Goal: Information Seeking & Learning: Understand process/instructions

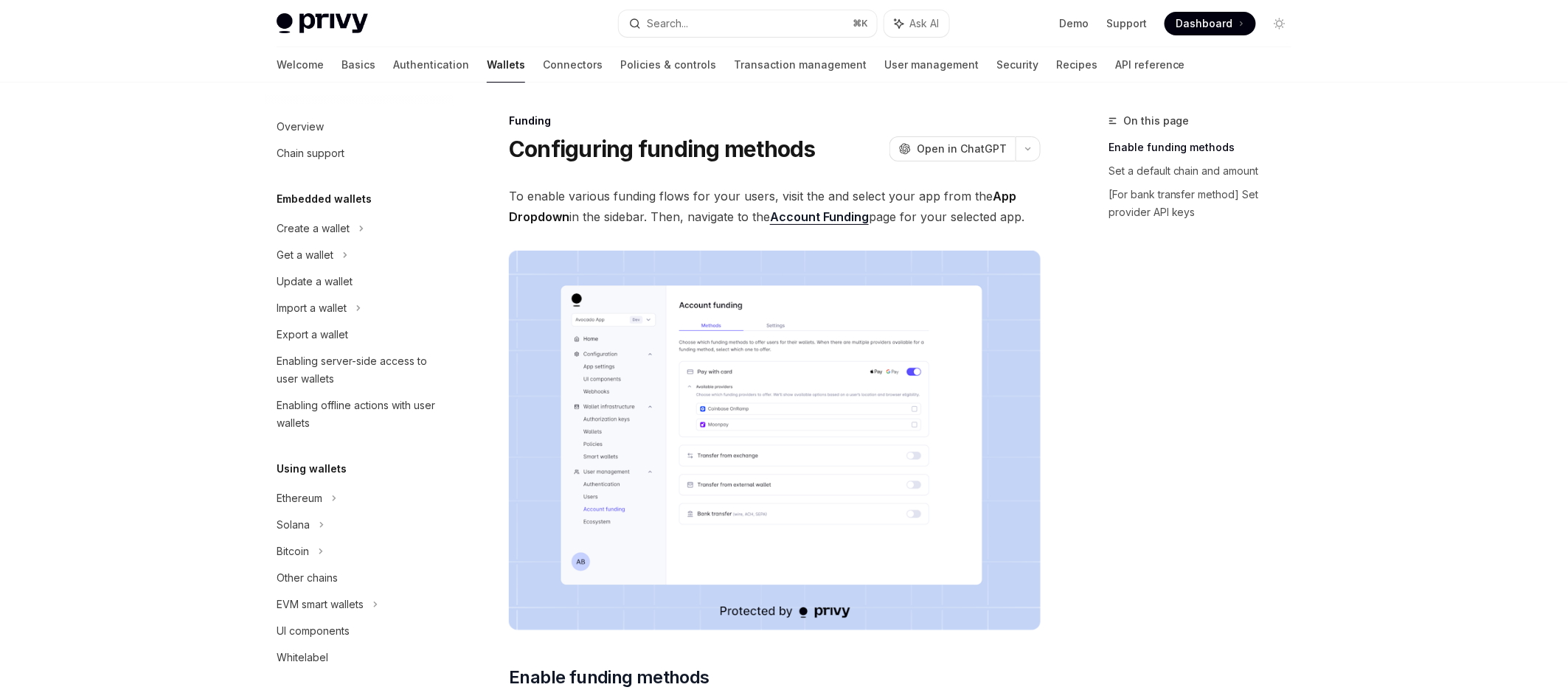
scroll to position [399, 0]
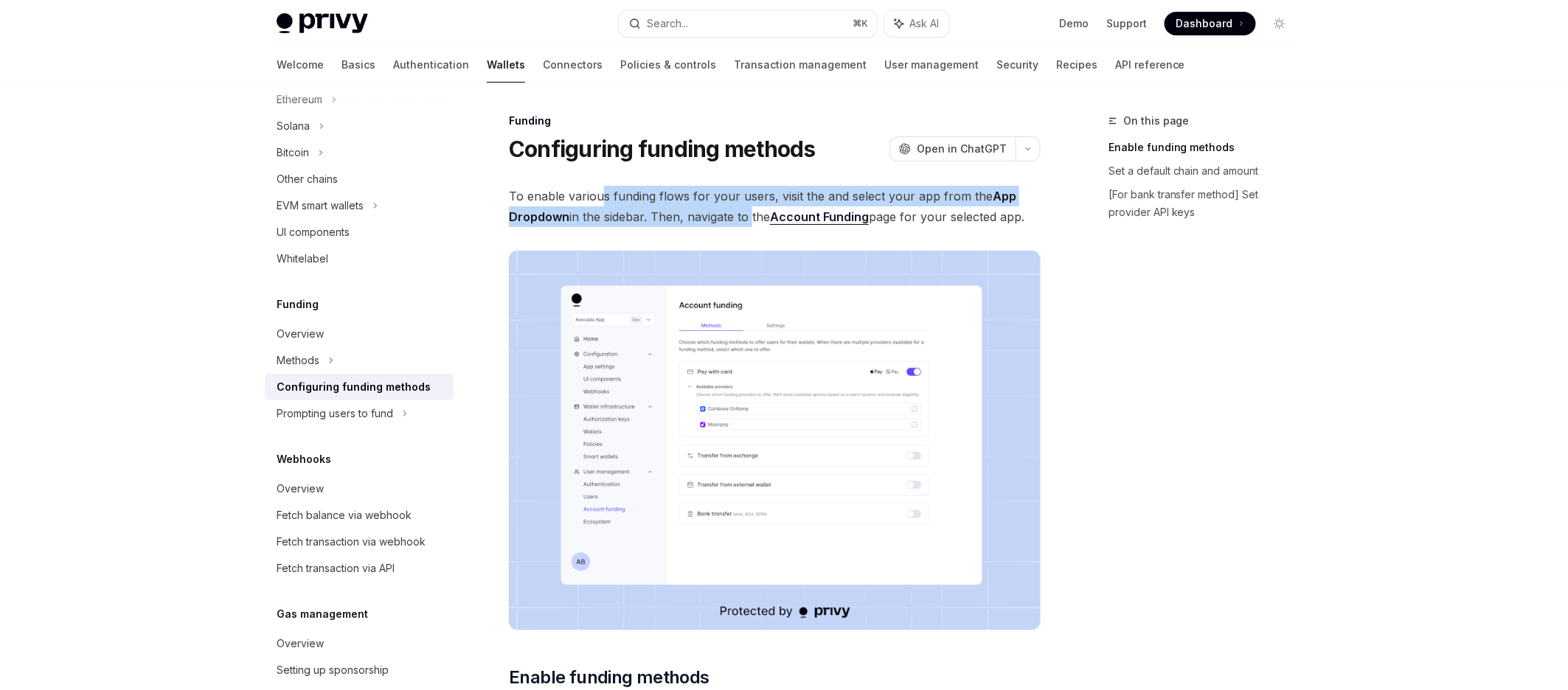
drag, startPoint x: 746, startPoint y: 224, endPoint x: 595, endPoint y: 198, distance: 153.2
click at [595, 198] on span "To enable various funding flows for your users, visit the and select your app f…" at bounding box center [774, 206] width 532 height 41
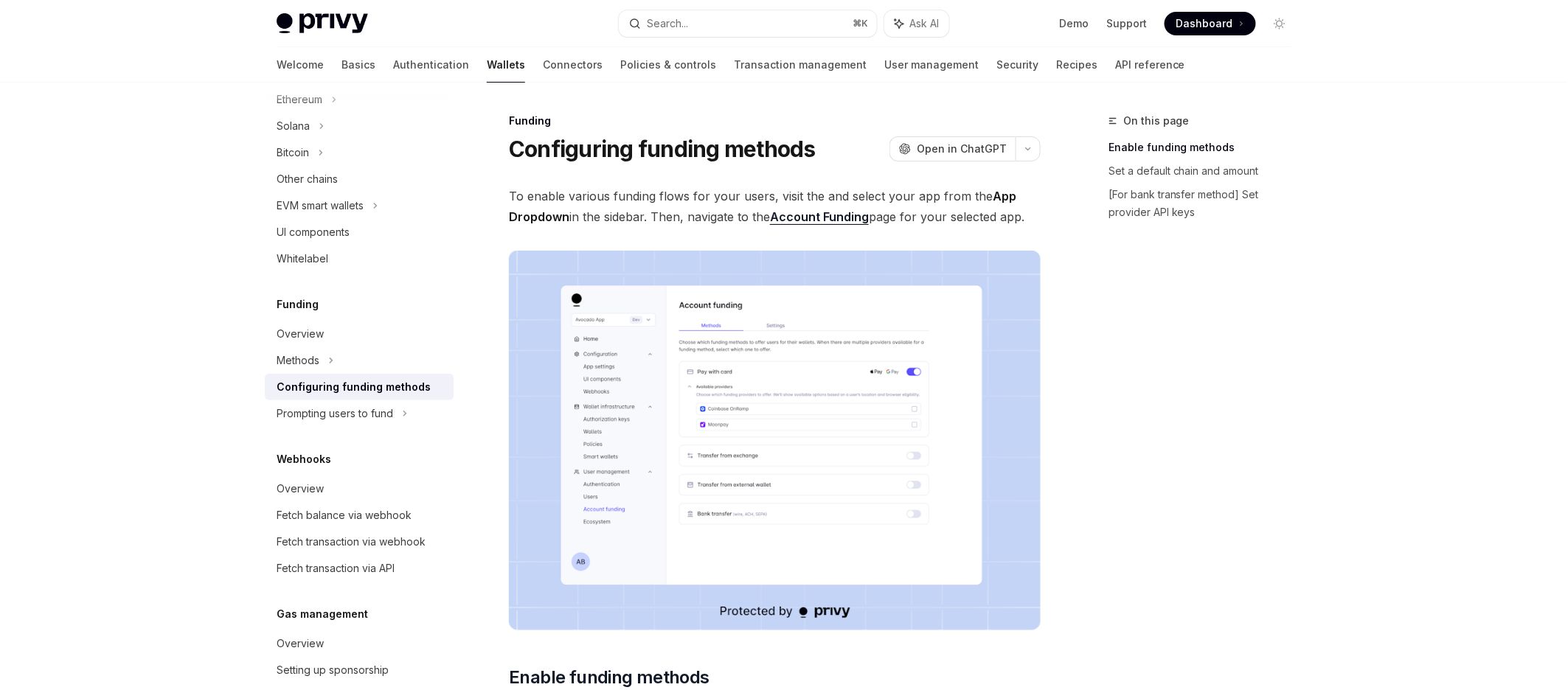
click at [847, 216] on link "Account Funding" at bounding box center [819, 217] width 99 height 16
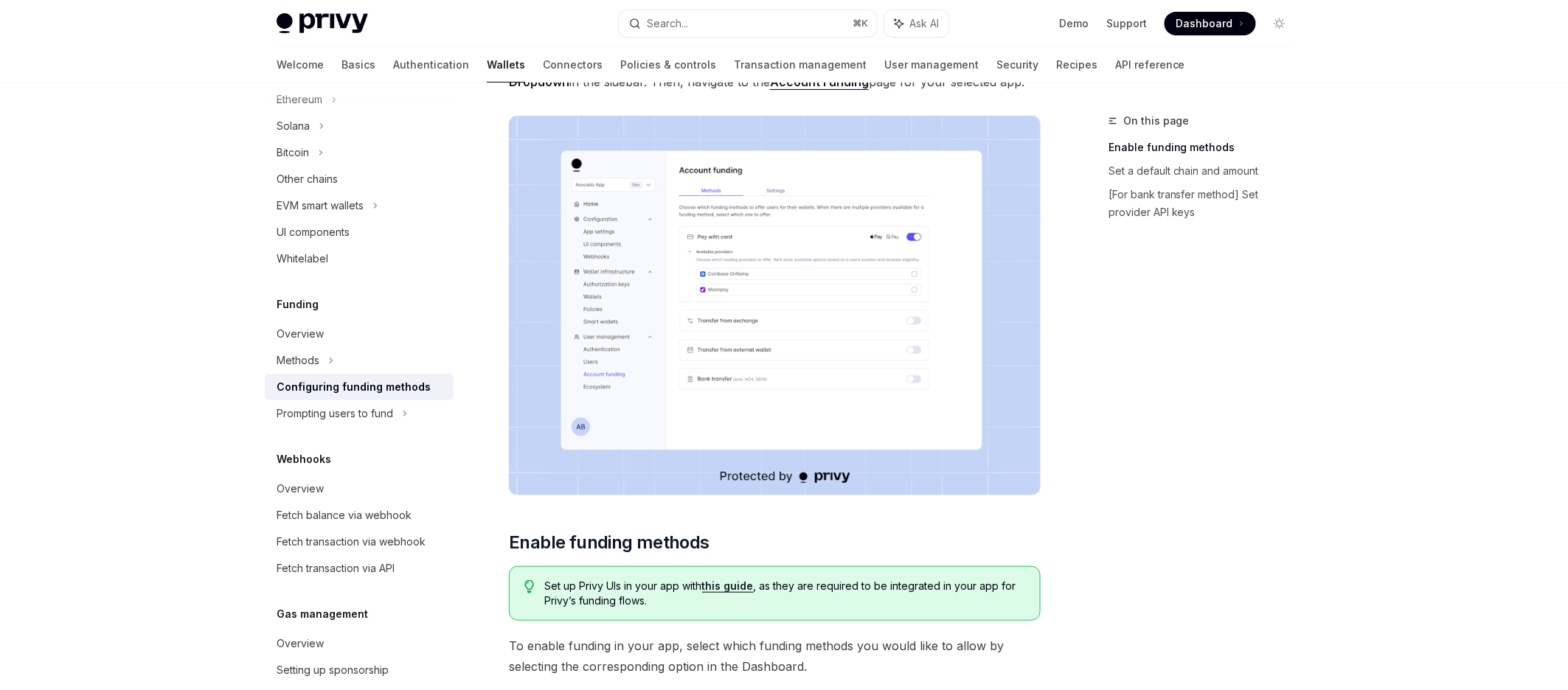
scroll to position [446, 0]
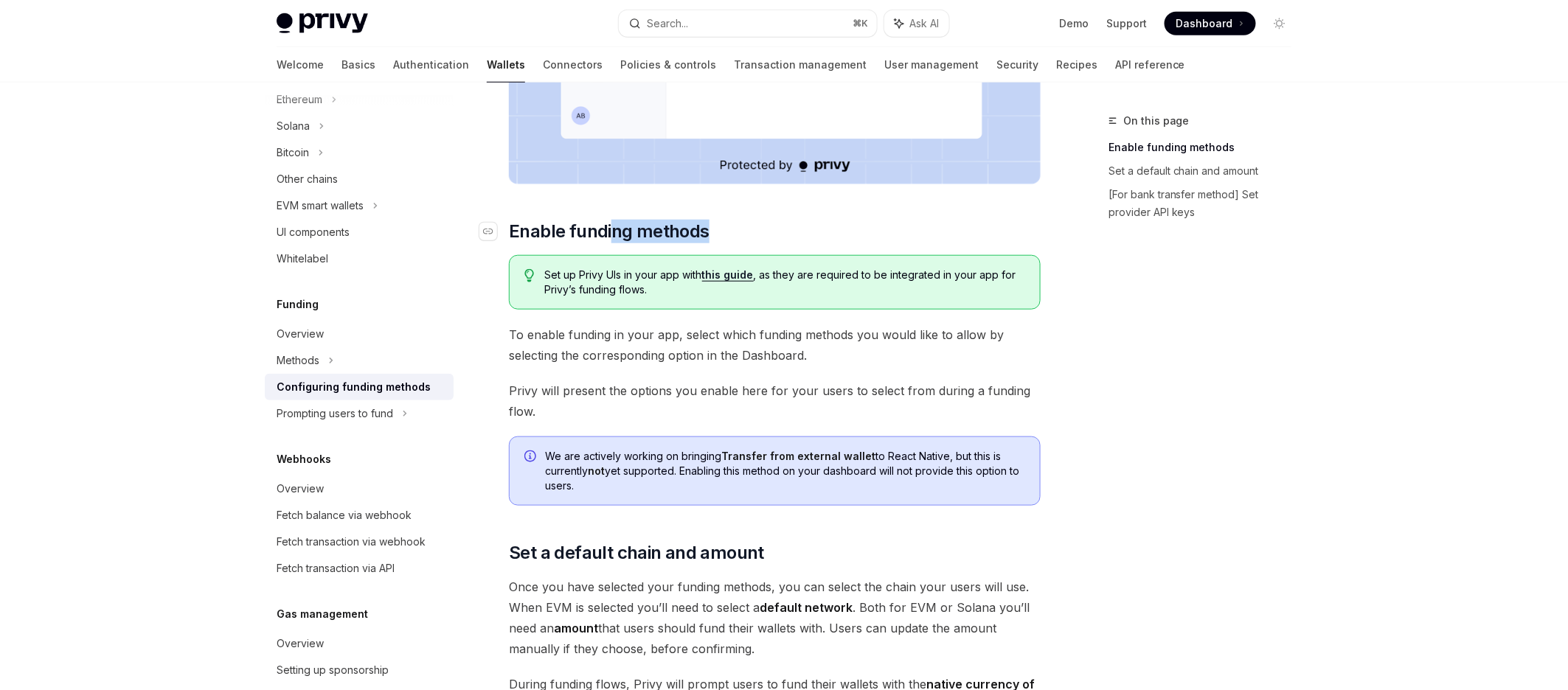
drag, startPoint x: 698, startPoint y: 228, endPoint x: 607, endPoint y: 228, distance: 91.0
click at [607, 228] on span "Enable funding methods" at bounding box center [608, 232] width 200 height 23
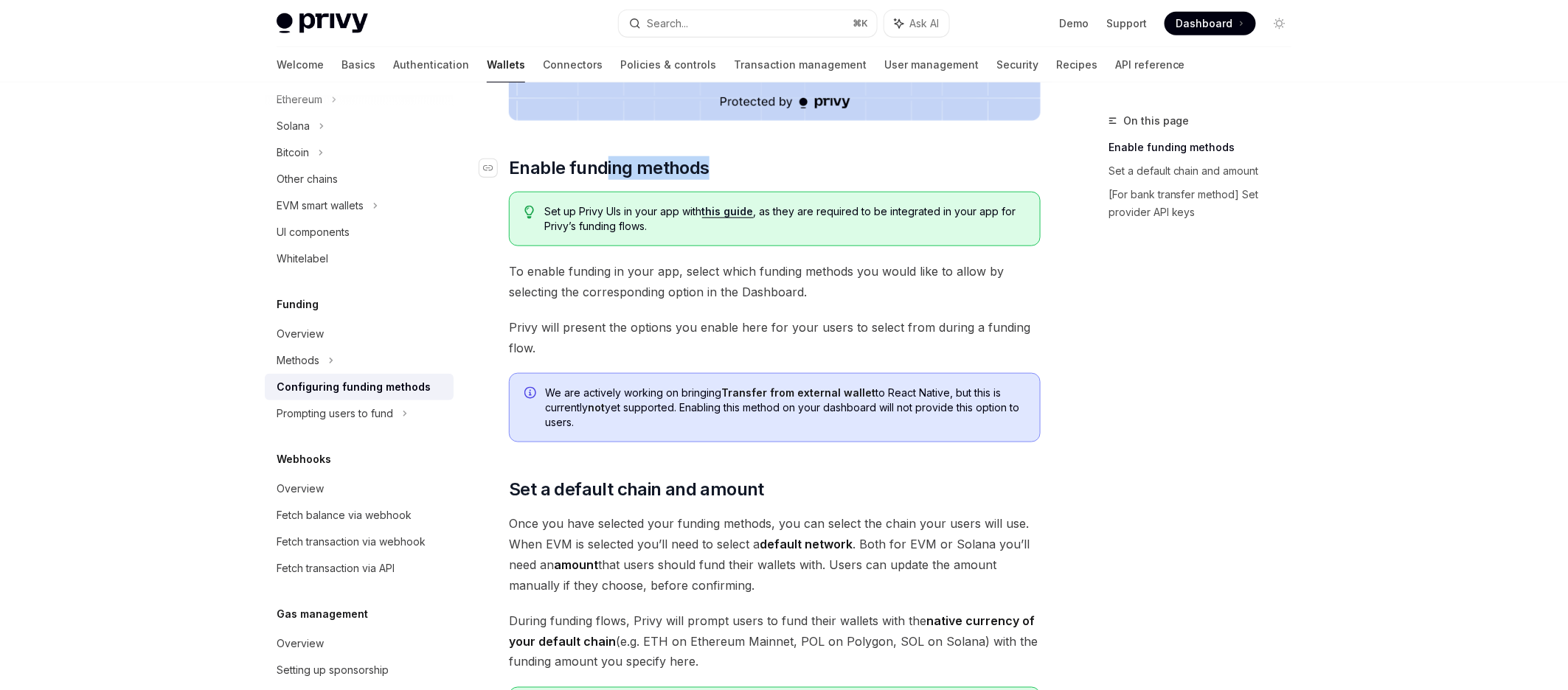
scroll to position [553, 0]
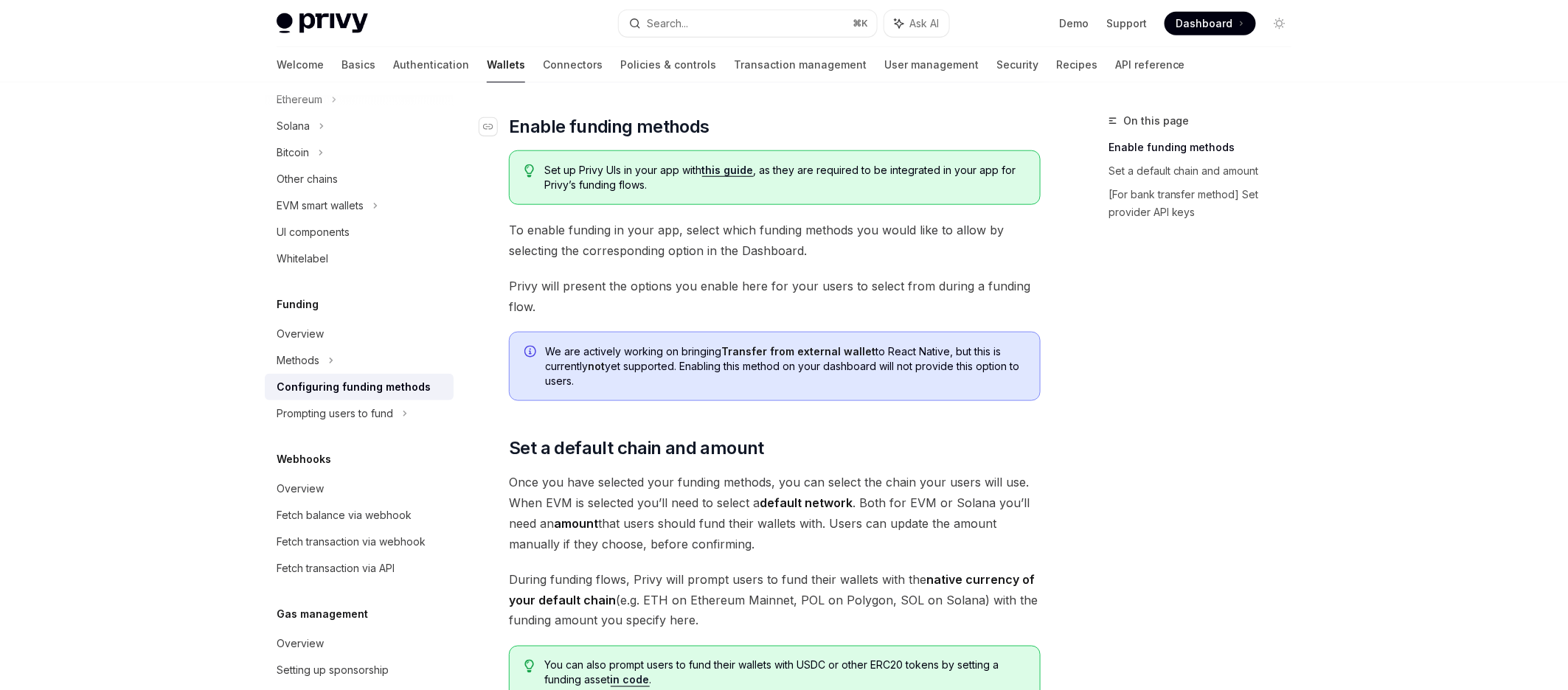
click at [607, 228] on div "To enable various funding flows for your users, visit the and select your app f…" at bounding box center [774, 453] width 532 height 1637
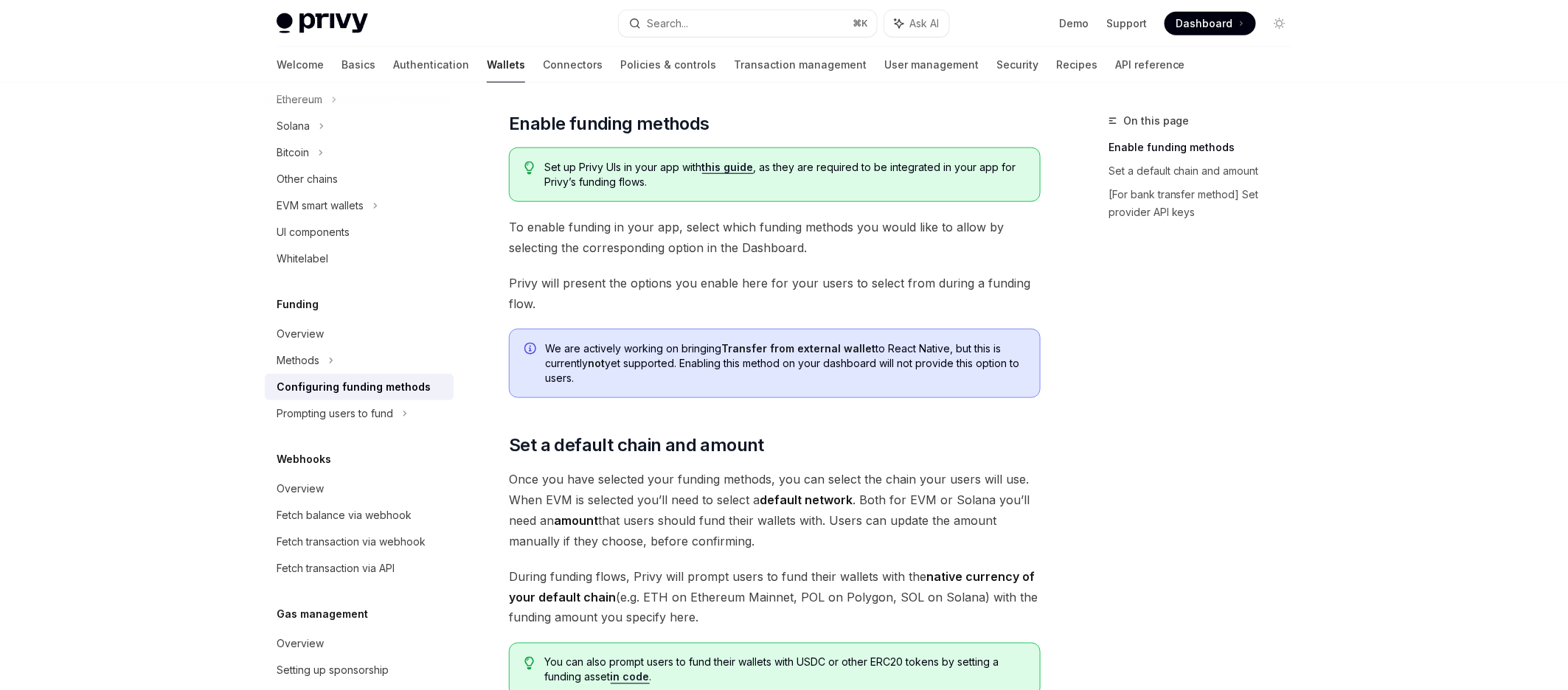
click at [696, 224] on span "To enable funding in your app, select which funding methods you would like to a…" at bounding box center [774, 237] width 532 height 41
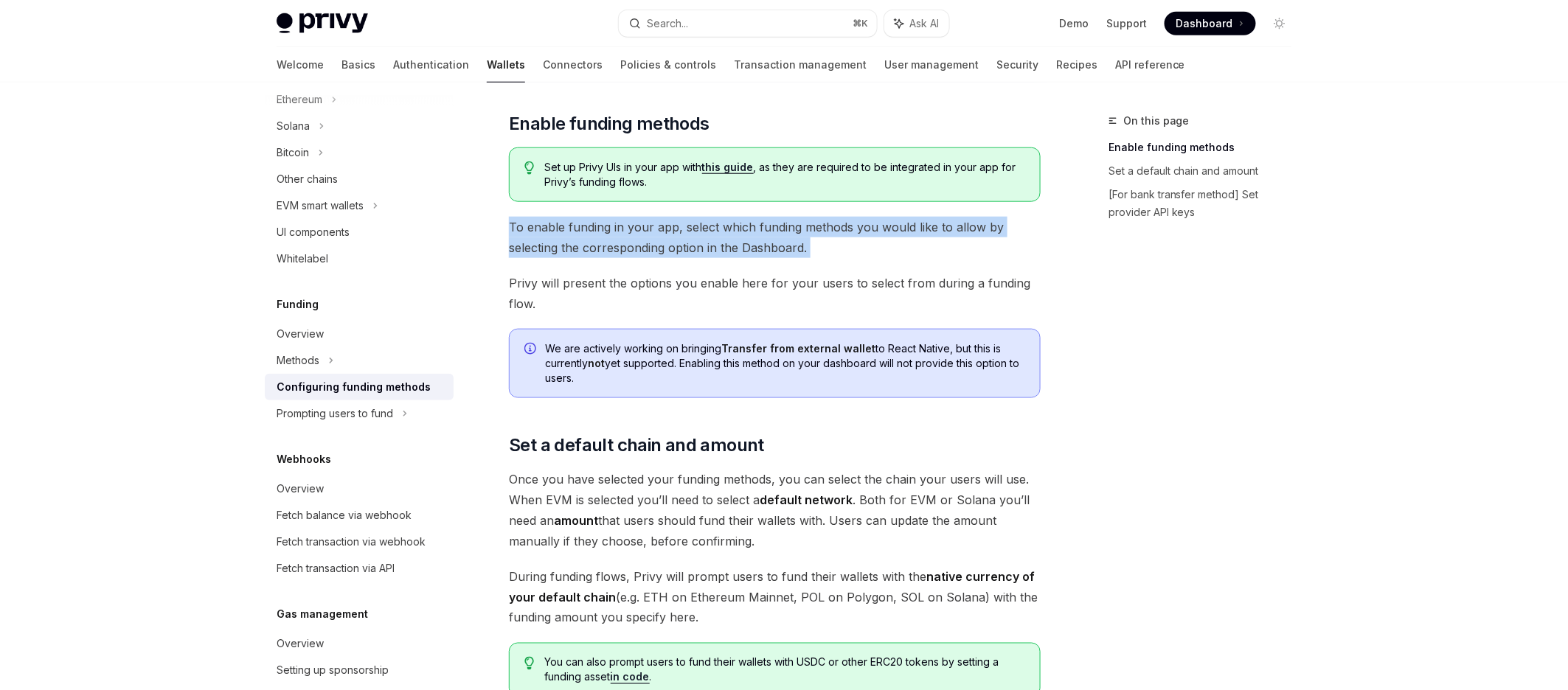
click at [696, 224] on span "To enable funding in your app, select which funding methods you would like to a…" at bounding box center [774, 237] width 532 height 41
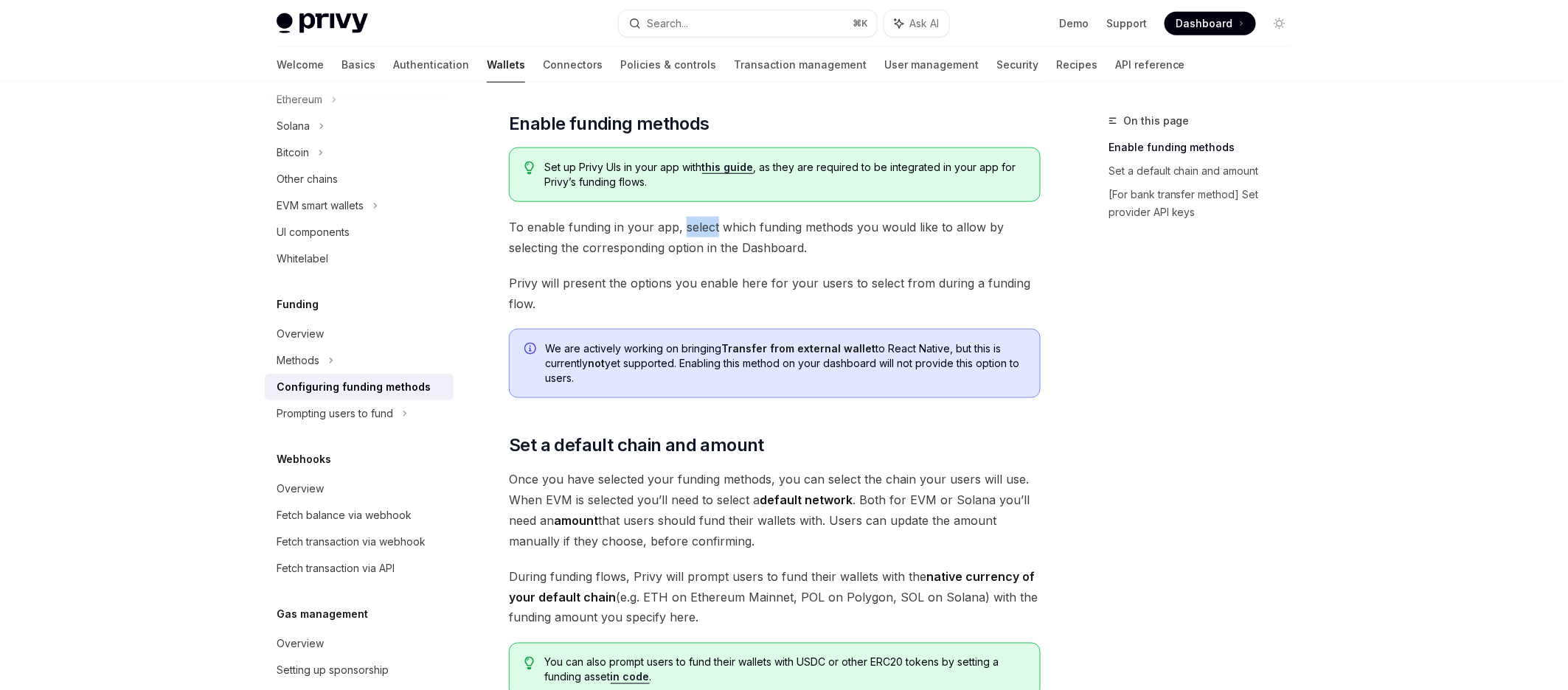
click at [696, 224] on span "To enable funding in your app, select which funding methods you would like to a…" at bounding box center [774, 237] width 532 height 41
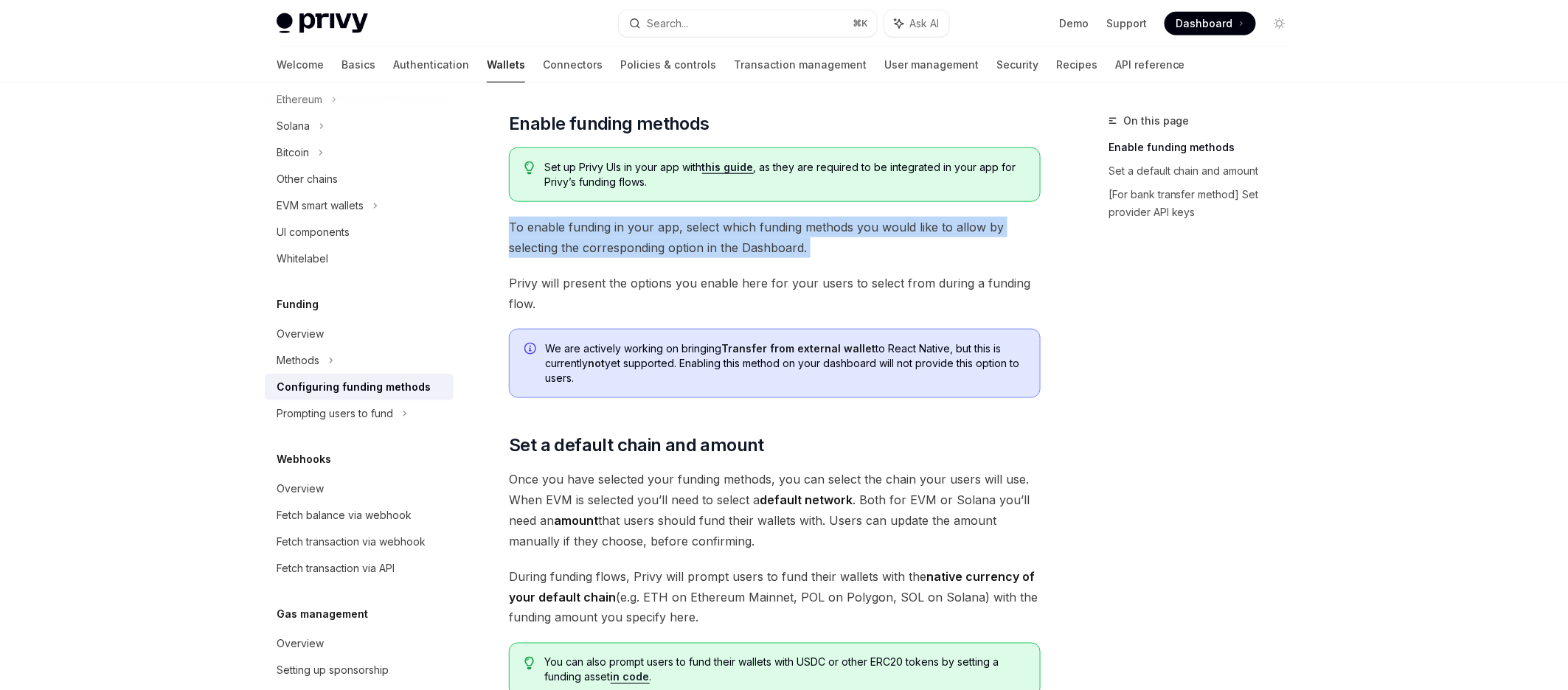
click at [696, 224] on span "To enable funding in your app, select which funding methods you would like to a…" at bounding box center [774, 237] width 532 height 41
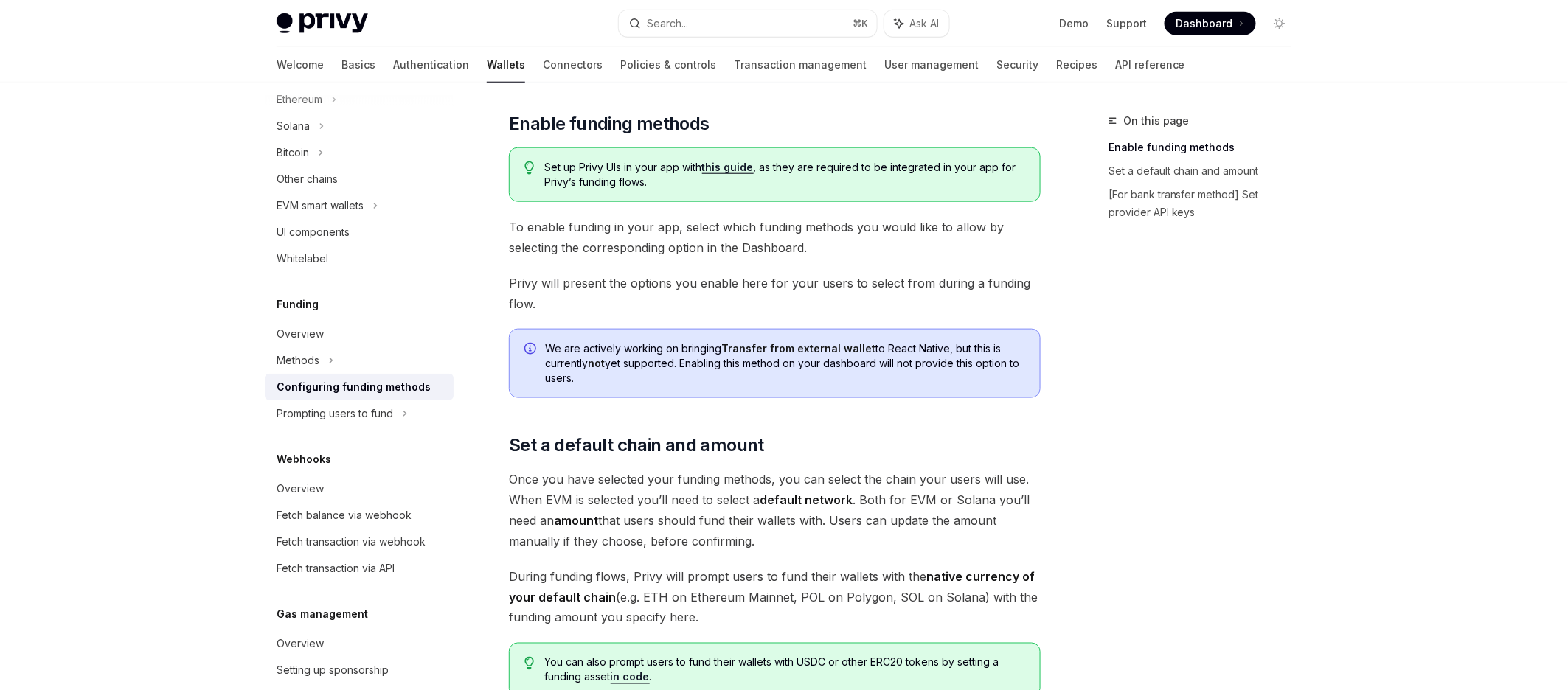
click at [693, 224] on span "To enable funding in your app, select which funding methods you would like to a…" at bounding box center [774, 237] width 532 height 41
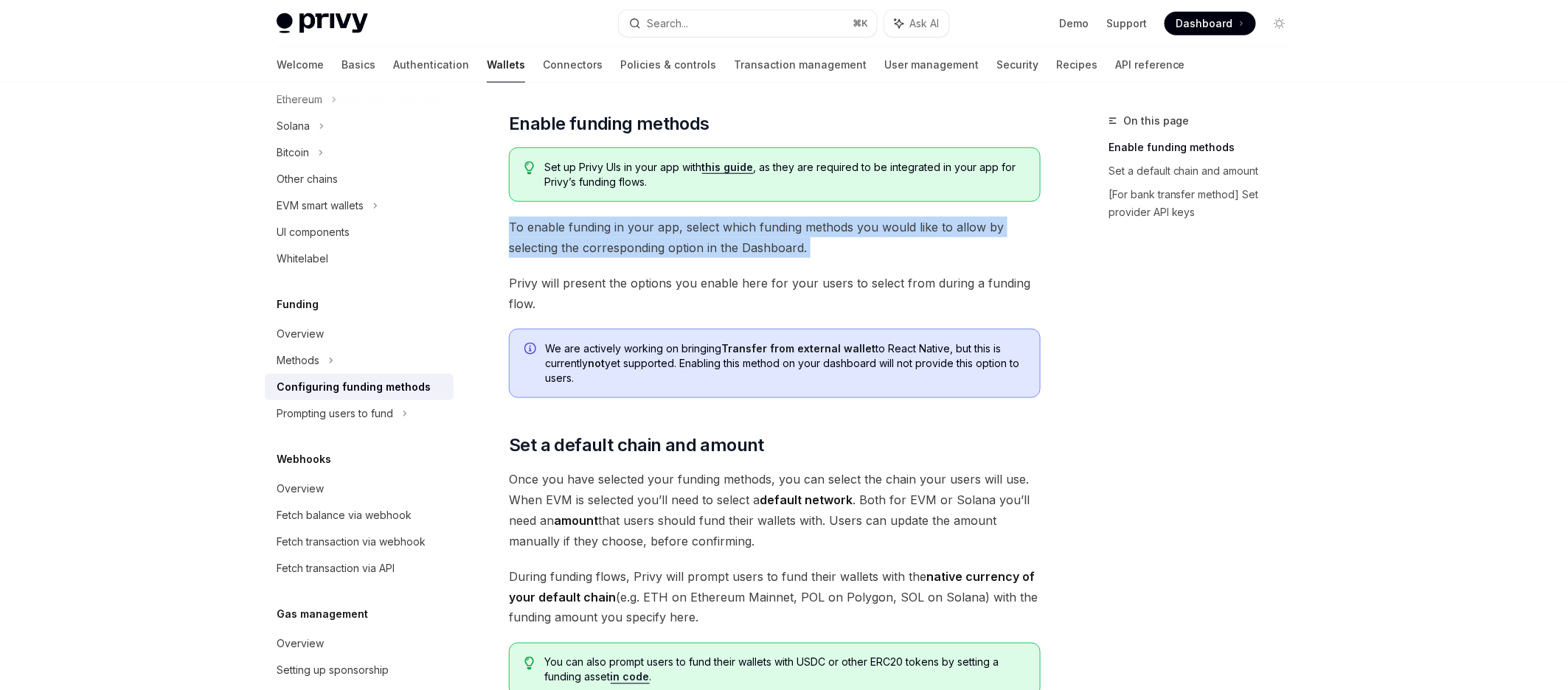
click at [693, 224] on span "To enable funding in your app, select which funding methods you would like to a…" at bounding box center [774, 237] width 532 height 41
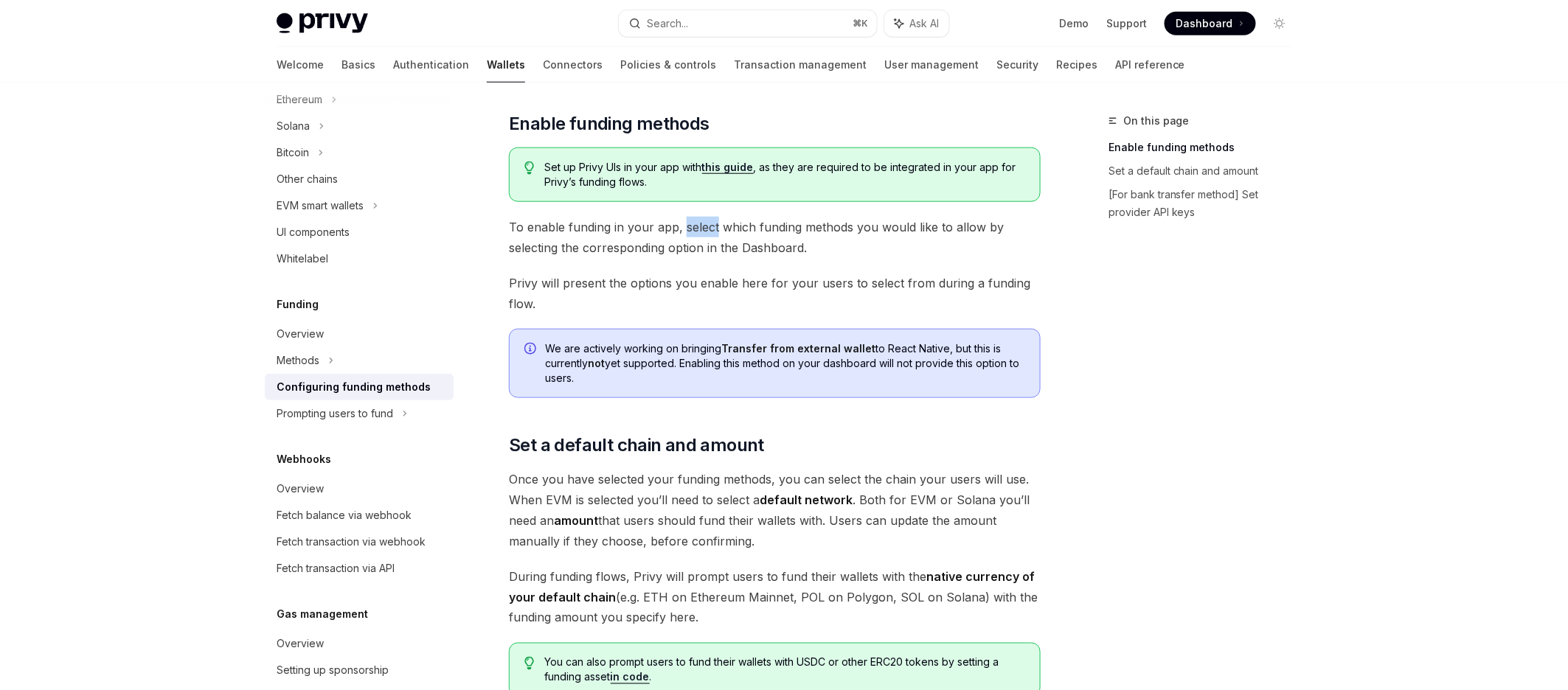
click at [693, 224] on span "To enable funding in your app, select which funding methods you would like to a…" at bounding box center [774, 237] width 532 height 41
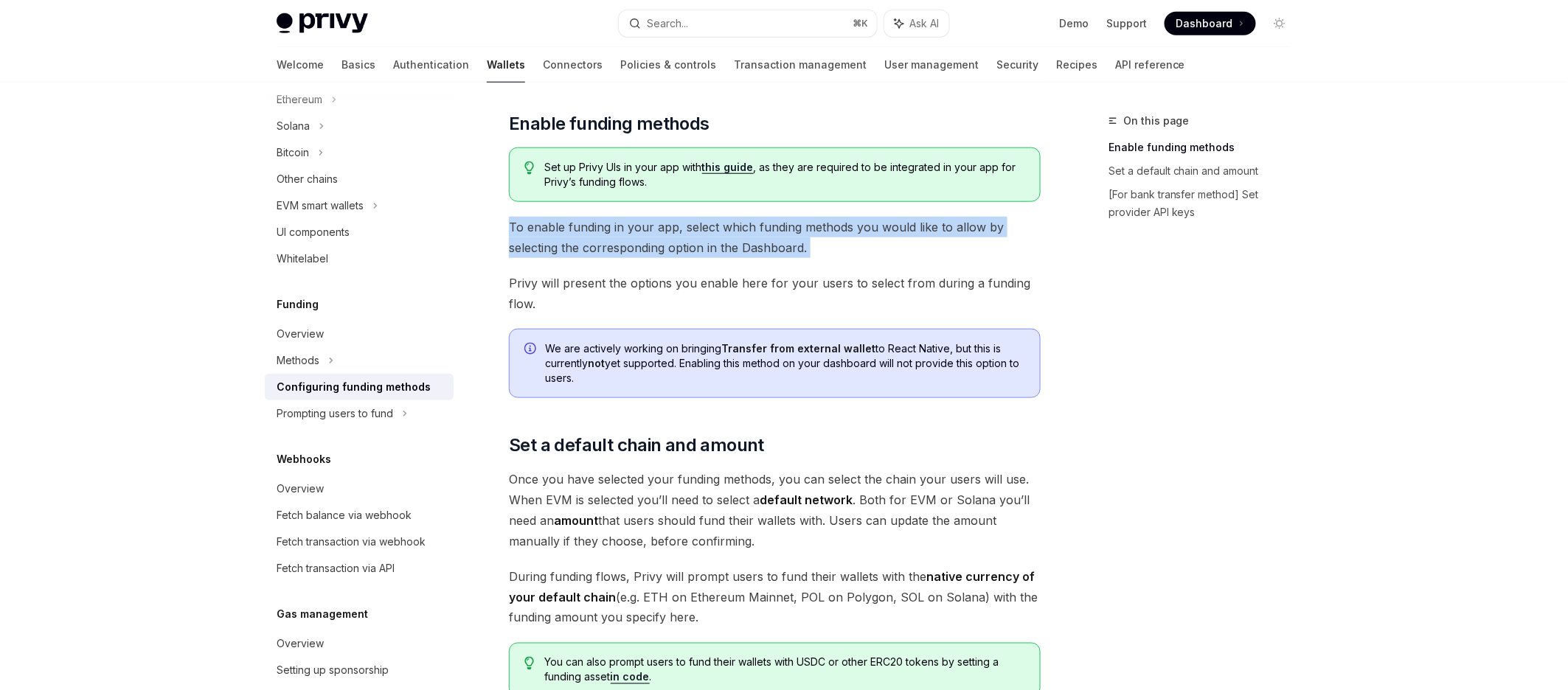
click at [693, 224] on span "To enable funding in your app, select which funding methods you would like to a…" at bounding box center [774, 237] width 532 height 41
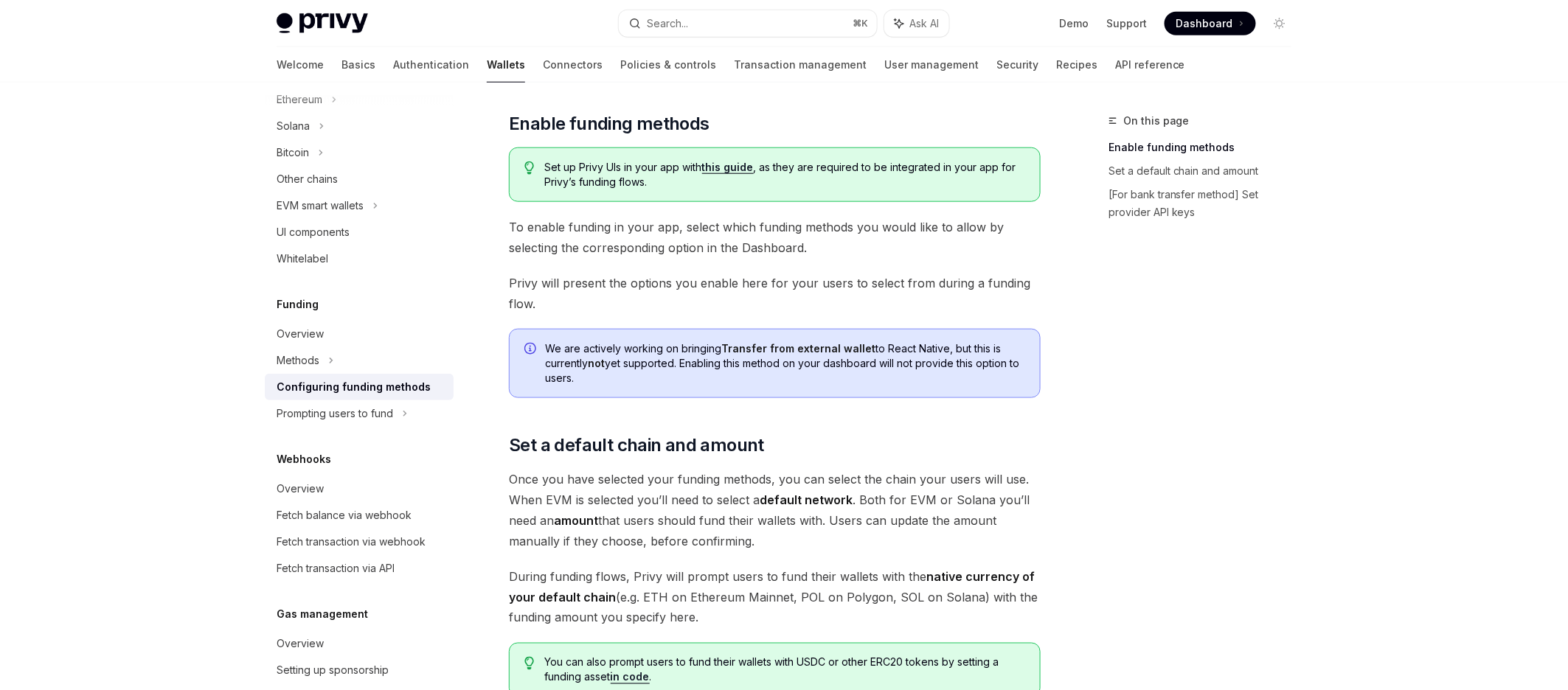
click at [649, 284] on span "Privy will present the options you enable here for your users to select from du…" at bounding box center [774, 293] width 532 height 41
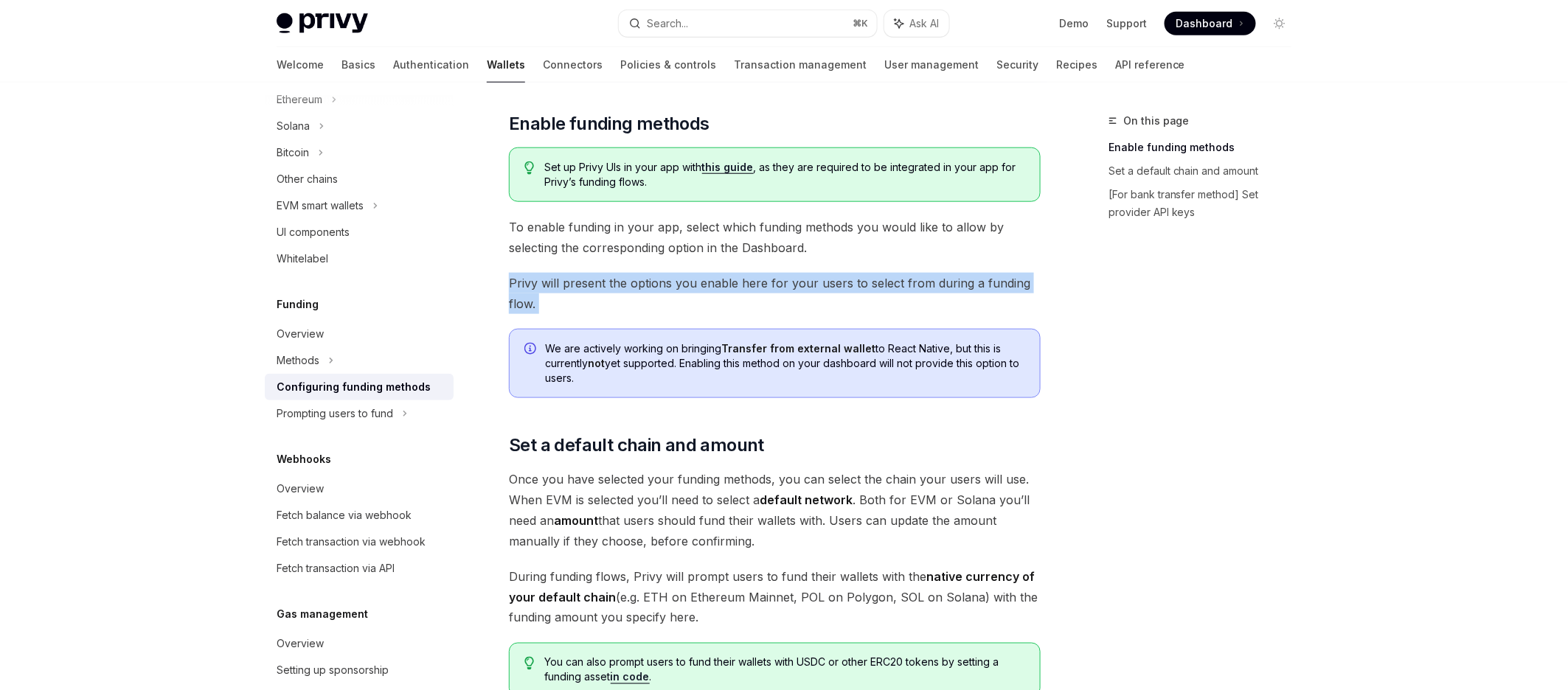
click at [649, 284] on span "Privy will present the options you enable here for your users to select from du…" at bounding box center [774, 293] width 532 height 41
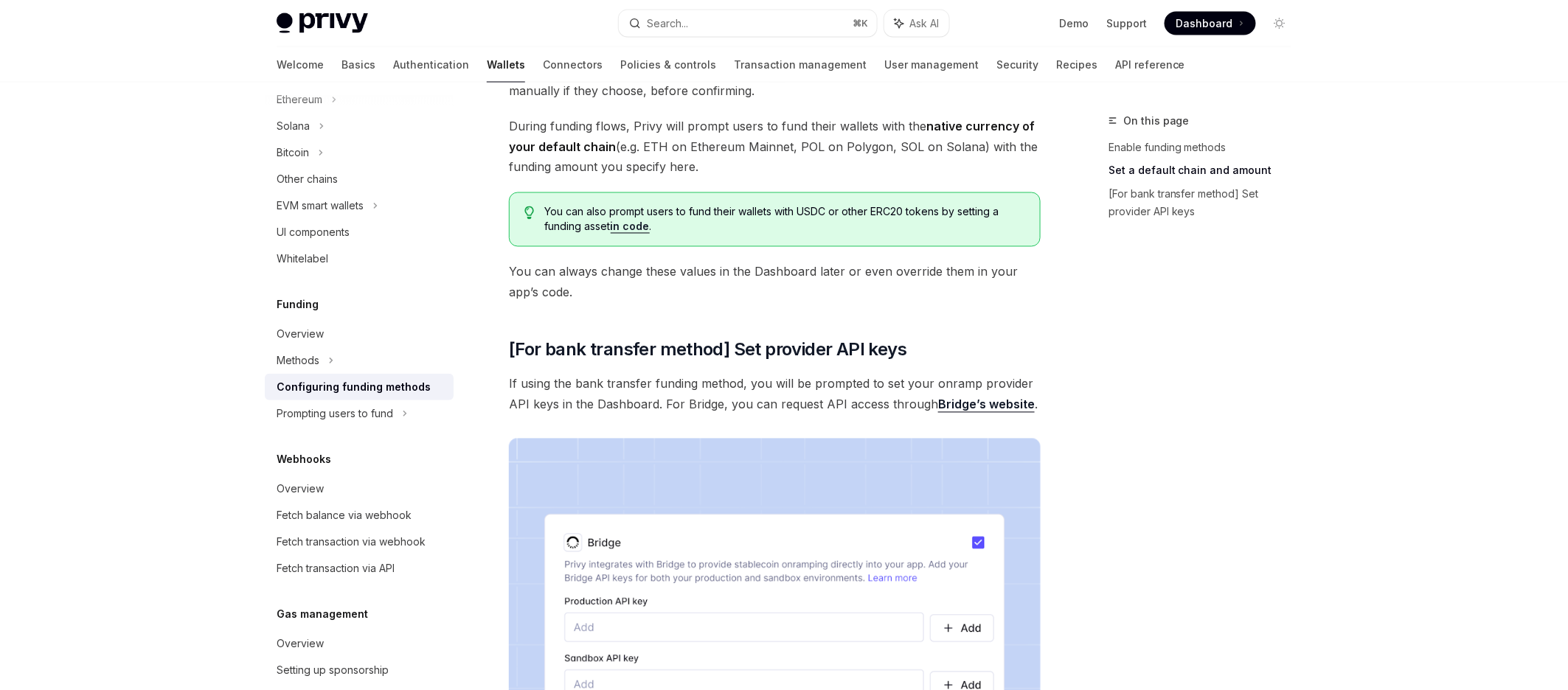
scroll to position [1205, 0]
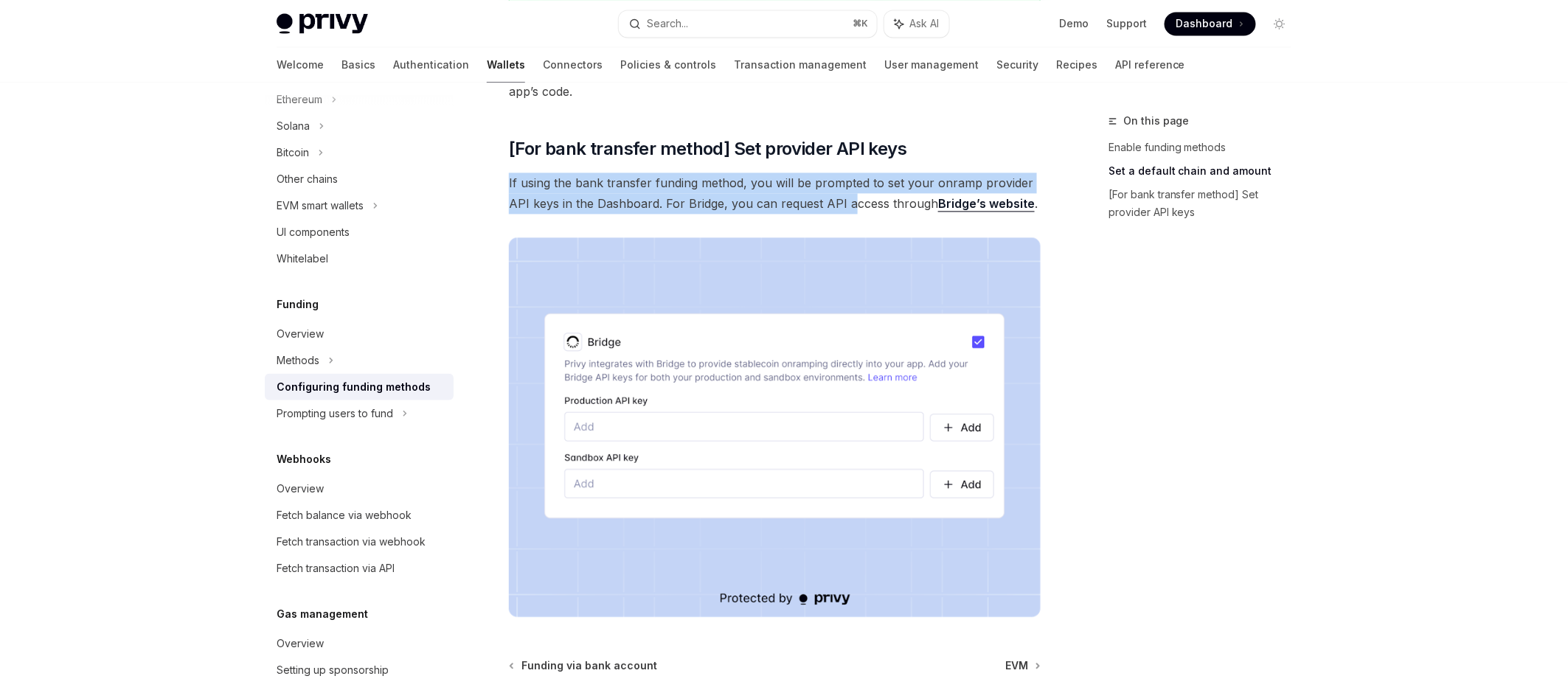
drag, startPoint x: 508, startPoint y: 181, endPoint x: 849, endPoint y: 197, distance: 341.4
click at [849, 197] on span "If using the bank transfer funding method, you will be prompted to set your onr…" at bounding box center [774, 194] width 532 height 41
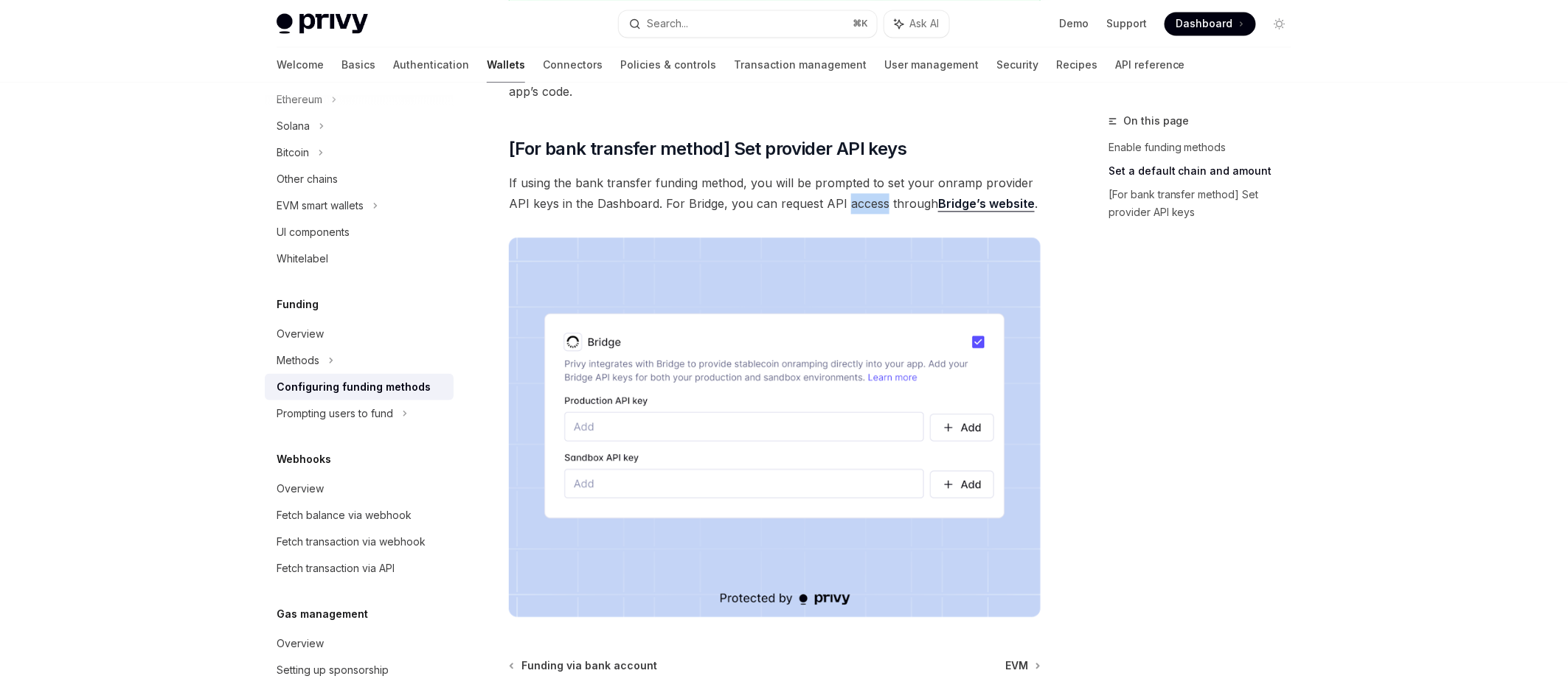
click at [849, 197] on span "If using the bank transfer funding method, you will be prompted to set your onr…" at bounding box center [774, 194] width 532 height 41
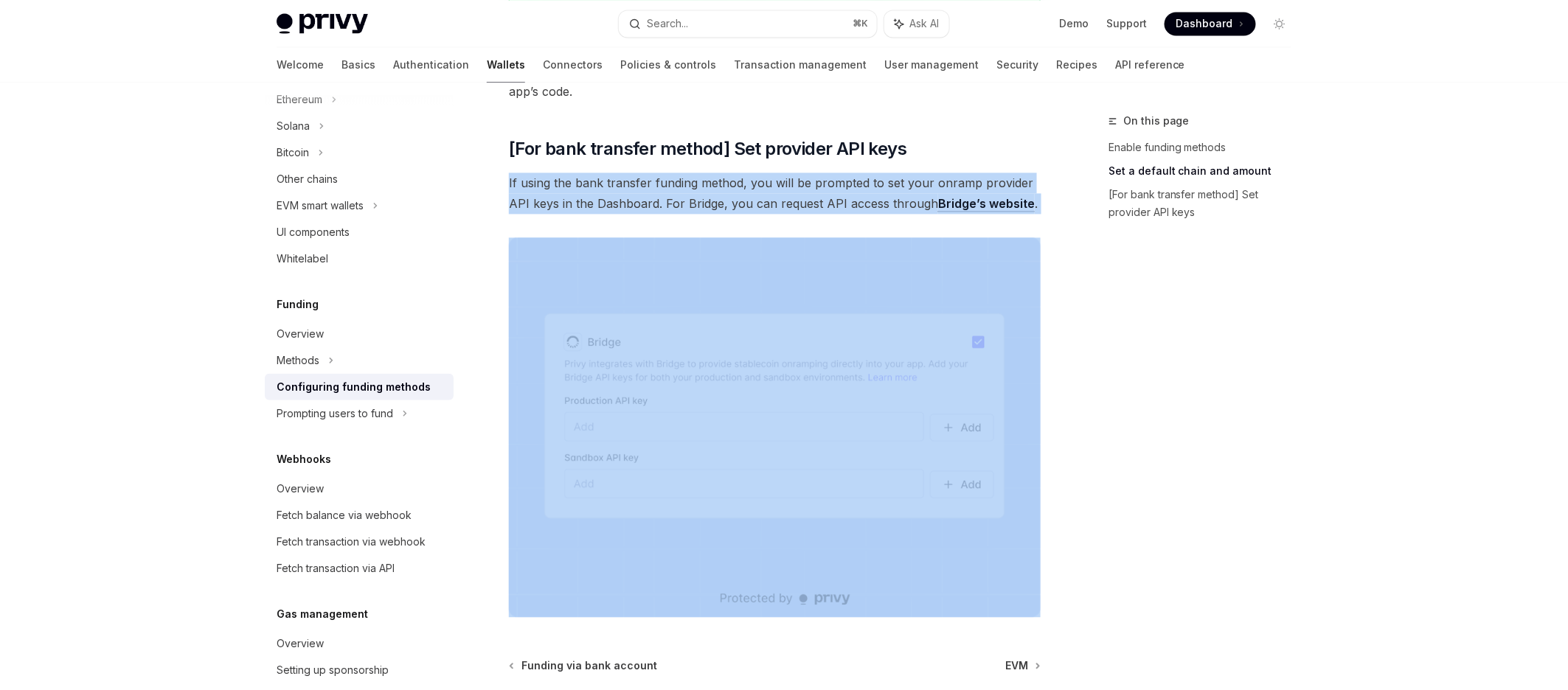
click at [849, 197] on span "If using the bank transfer funding method, you will be prompted to set your onr…" at bounding box center [774, 194] width 532 height 41
click at [886, 205] on span "If using the bank transfer funding method, you will be prompted to set your onr…" at bounding box center [774, 194] width 532 height 41
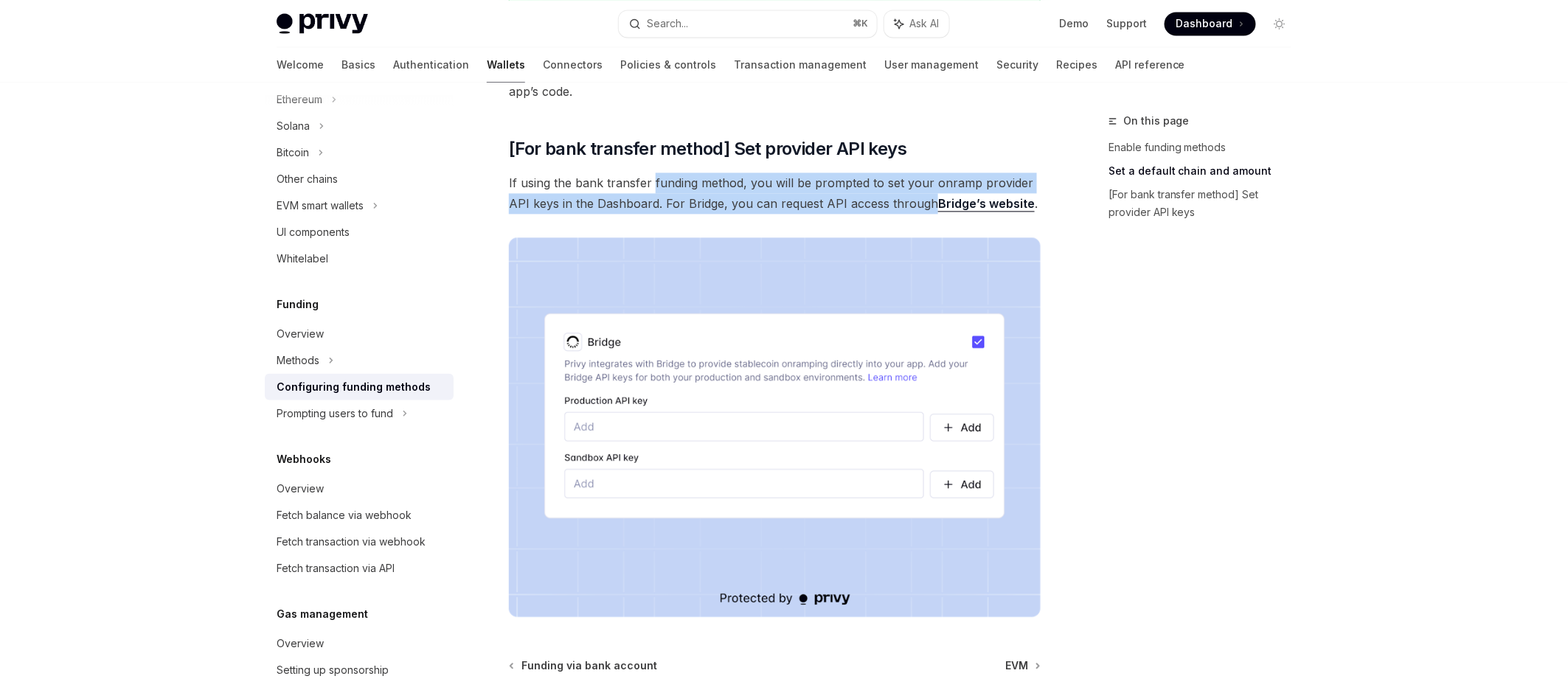
drag, startPoint x: 886, startPoint y: 205, endPoint x: 648, endPoint y: 185, distance: 238.8
click at [648, 185] on span "If using the bank transfer funding method, you will be prompted to set your onr…" at bounding box center [774, 194] width 532 height 41
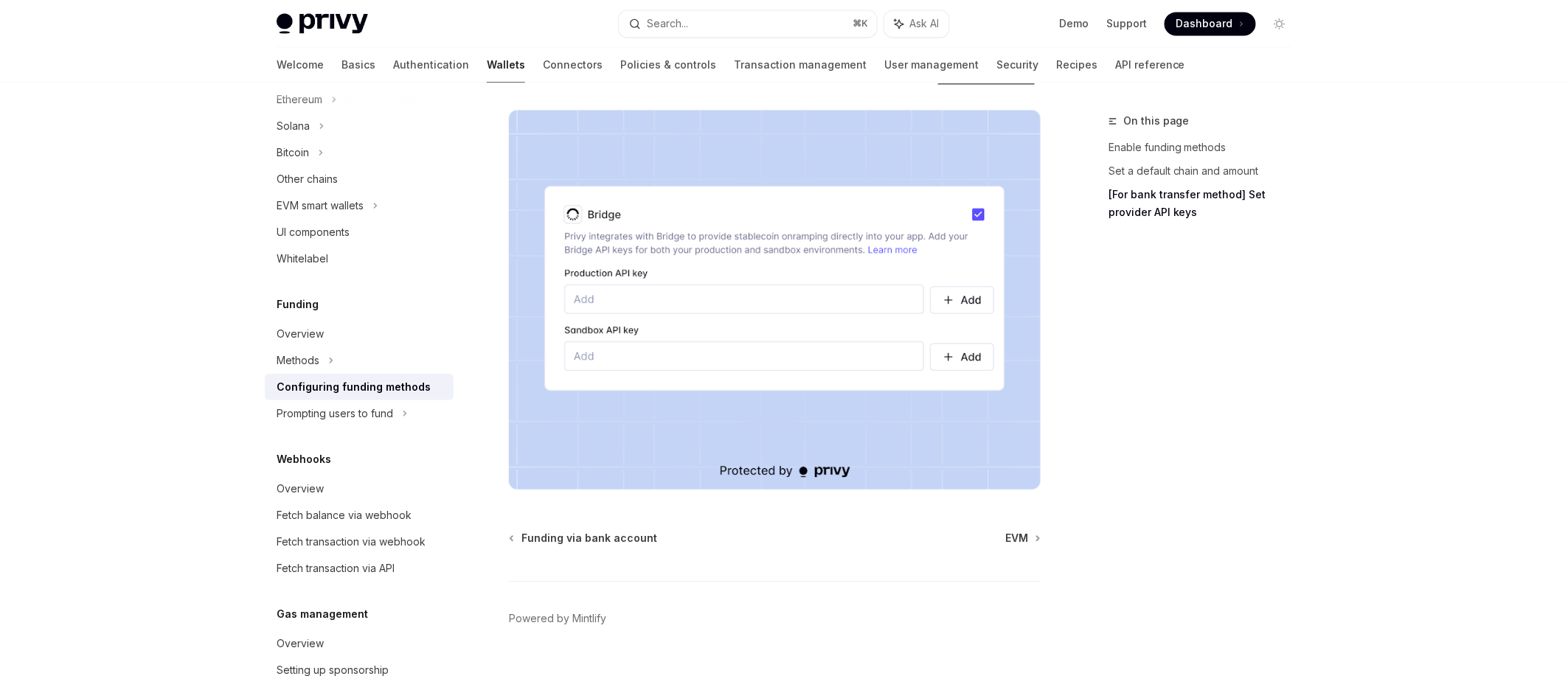
scroll to position [1349, 0]
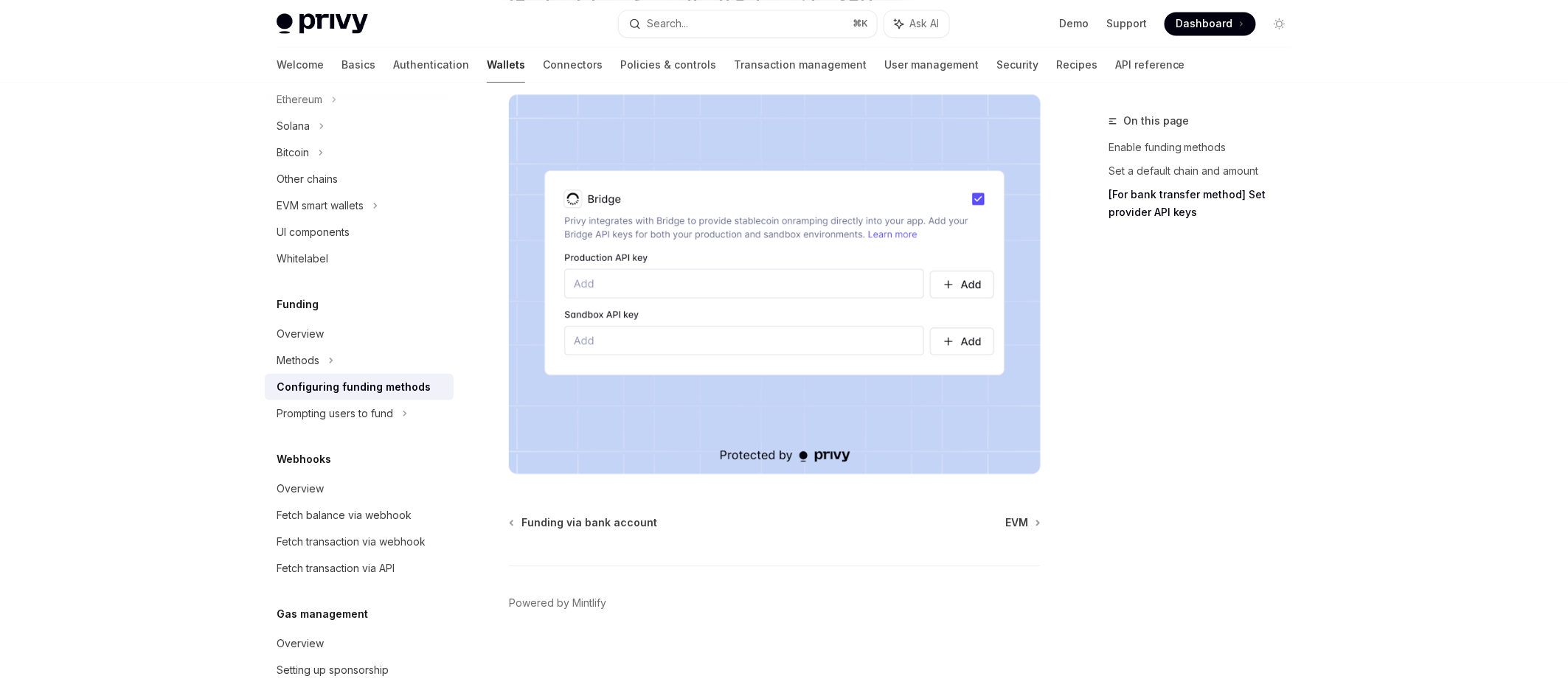
type textarea "*"
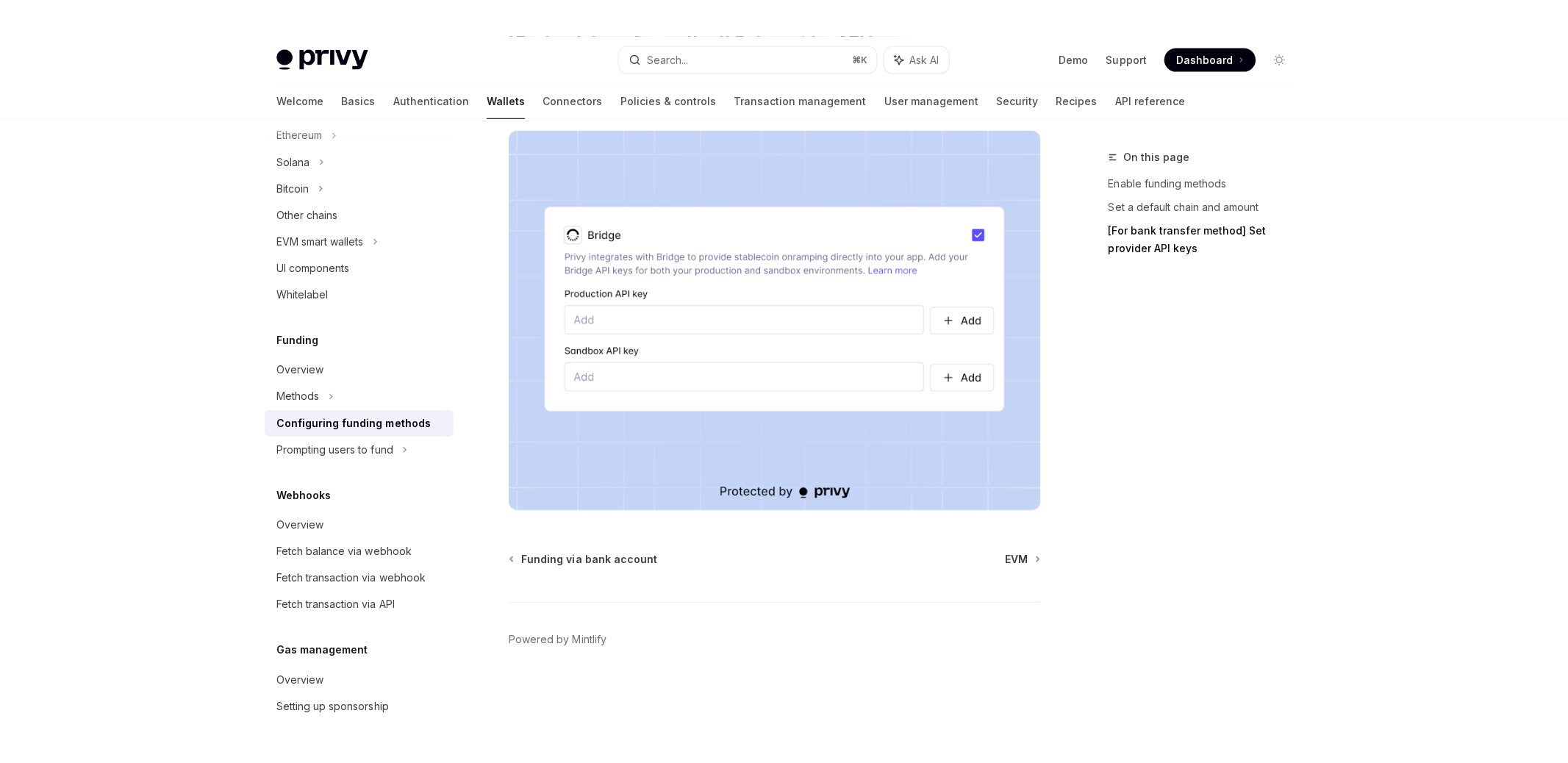
scroll to position [1270, 0]
